Goal: Use online tool/utility

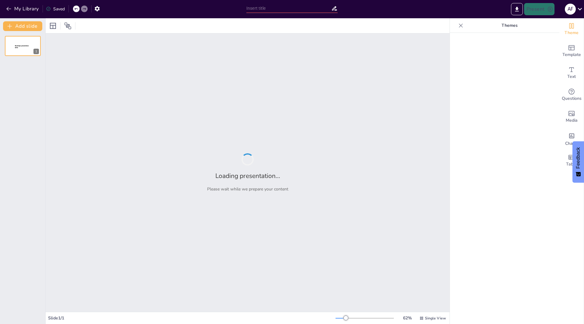
type input "SEO un Satura Mārketings: Jūsu Biznesa Veiksmes Atslēga"
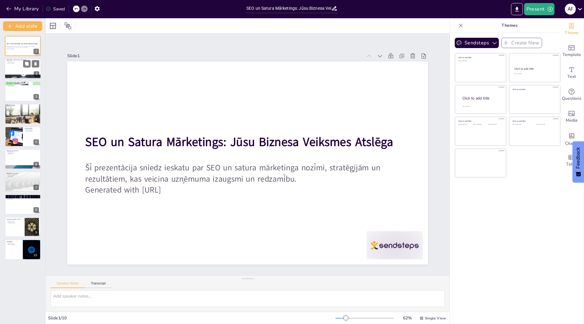
click at [12, 74] on div at bounding box center [23, 68] width 37 height 21
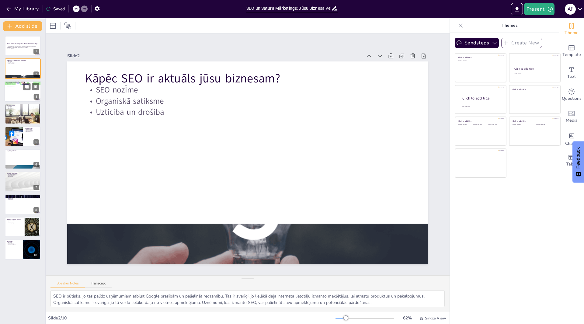
click at [21, 94] on div at bounding box center [23, 91] width 37 height 21
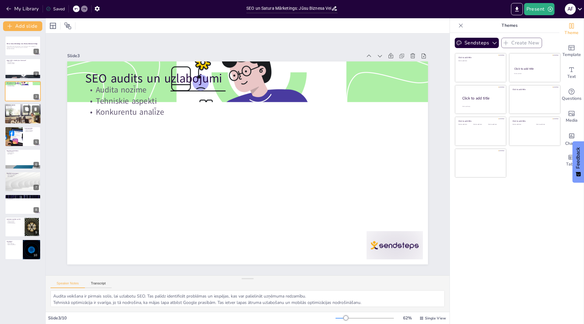
click at [21, 114] on div at bounding box center [23, 114] width 37 height 24
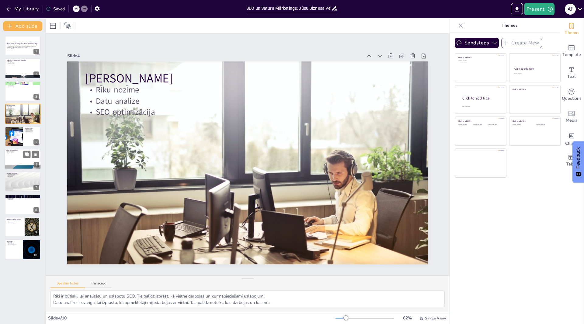
click at [23, 149] on div "Rezultāti (Joker klubs) Kļūdu novēršana Lietotāju pieredze SEO rezultāti 6" at bounding box center [23, 159] width 37 height 21
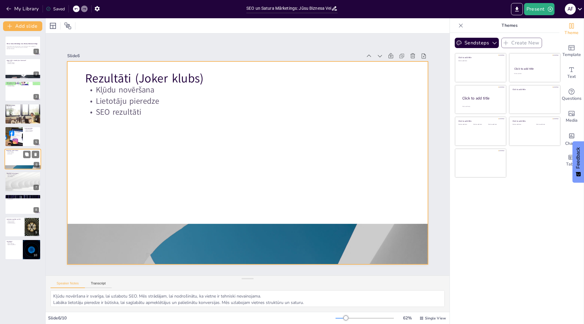
click at [21, 158] on div at bounding box center [23, 159] width 37 height 21
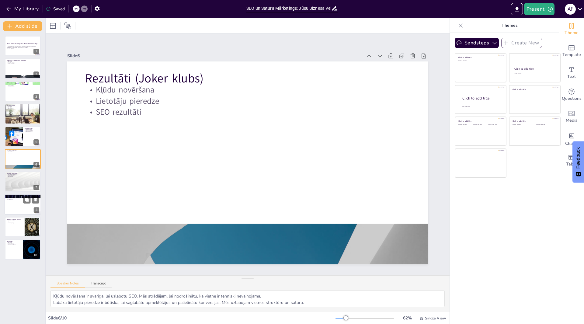
click at [26, 195] on p "Rezultāti (Joker klubs)" at bounding box center [22, 196] width 33 height 2
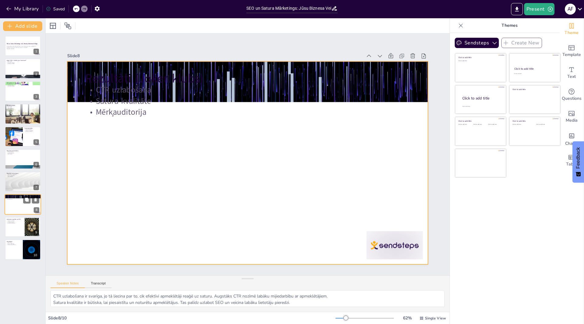
click at [19, 209] on div at bounding box center [23, 204] width 37 height 21
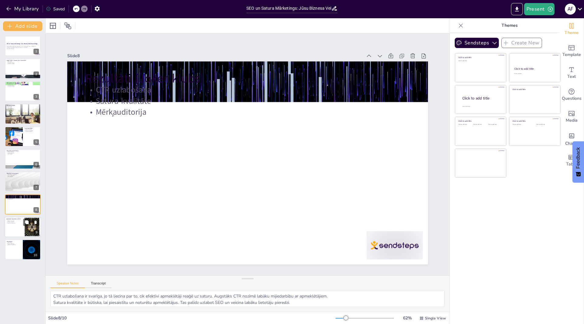
click at [15, 236] on div at bounding box center [23, 227] width 37 height 21
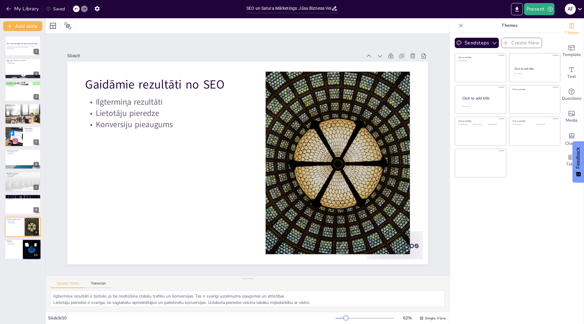
click at [16, 247] on div at bounding box center [23, 249] width 37 height 21
type textarea "SEO ir būtisks, lai uzņēmumi varētu izcelties digitālajā vidē un sasniegt labāk…"
